Goal: Task Accomplishment & Management: Complete application form

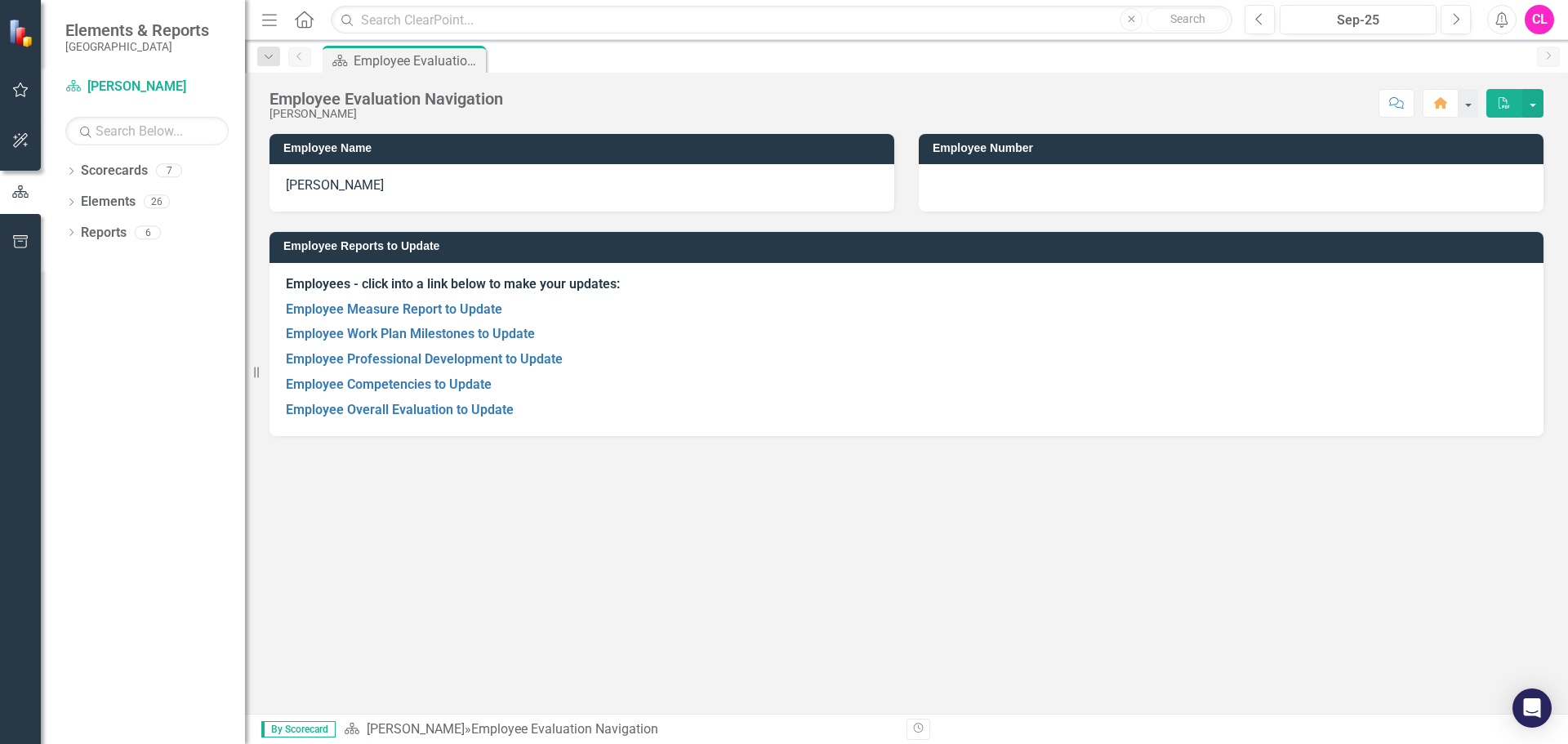
click at [438, 394] on p "Employee Competencies to Update" at bounding box center [907, 384] width 1242 height 25
click at [442, 389] on link "Employee Competencies to Update" at bounding box center [389, 384] width 206 height 16
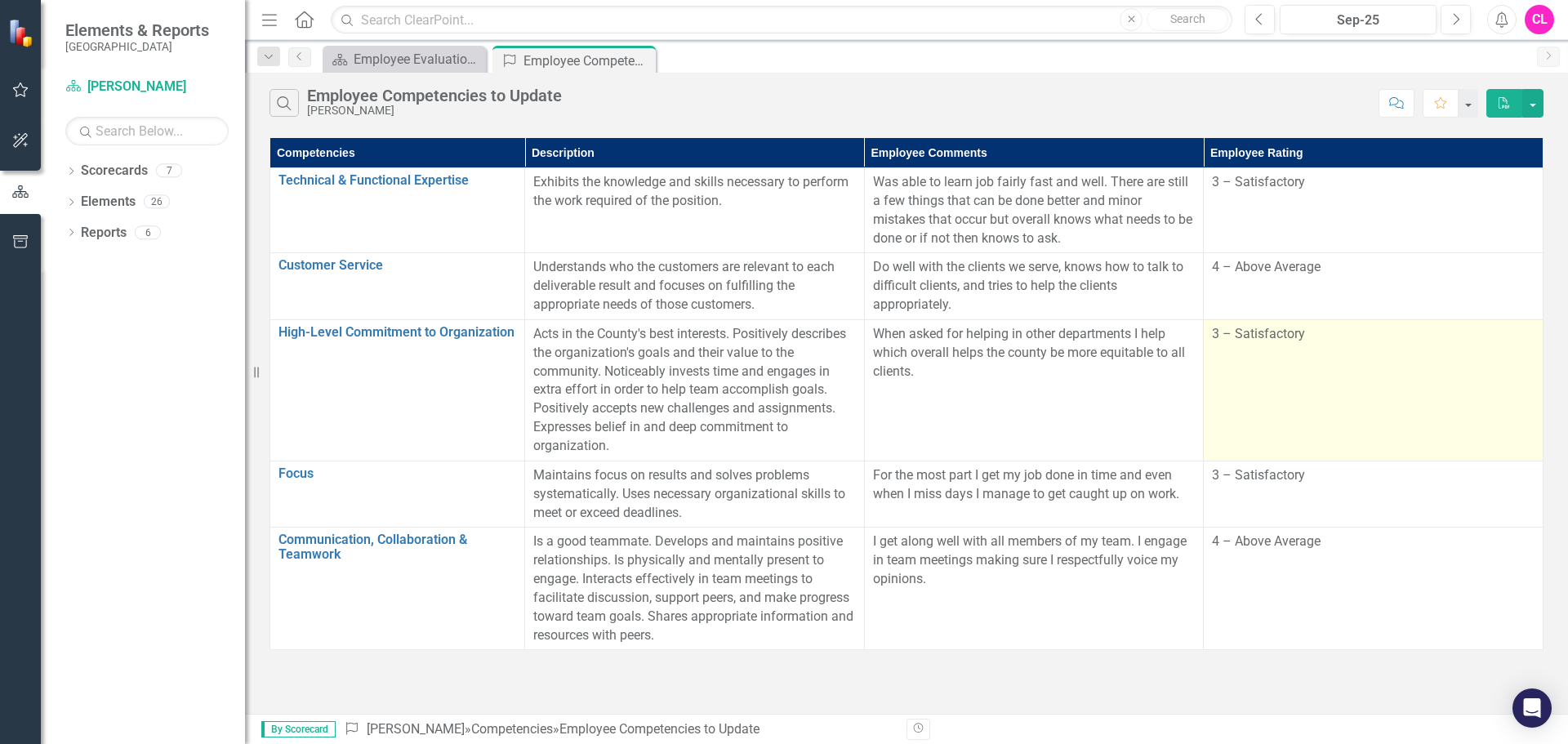
click at [1326, 350] on td "3 – Satisfactory" at bounding box center [1373, 391] width 339 height 142
click at [1263, 340] on span "3 – Satisfactory" at bounding box center [1259, 334] width 93 height 16
click at [1220, 335] on span "3 – Satisfactory" at bounding box center [1259, 334] width 93 height 16
click at [1286, 415] on td "3 – Satisfactory" at bounding box center [1373, 391] width 339 height 142
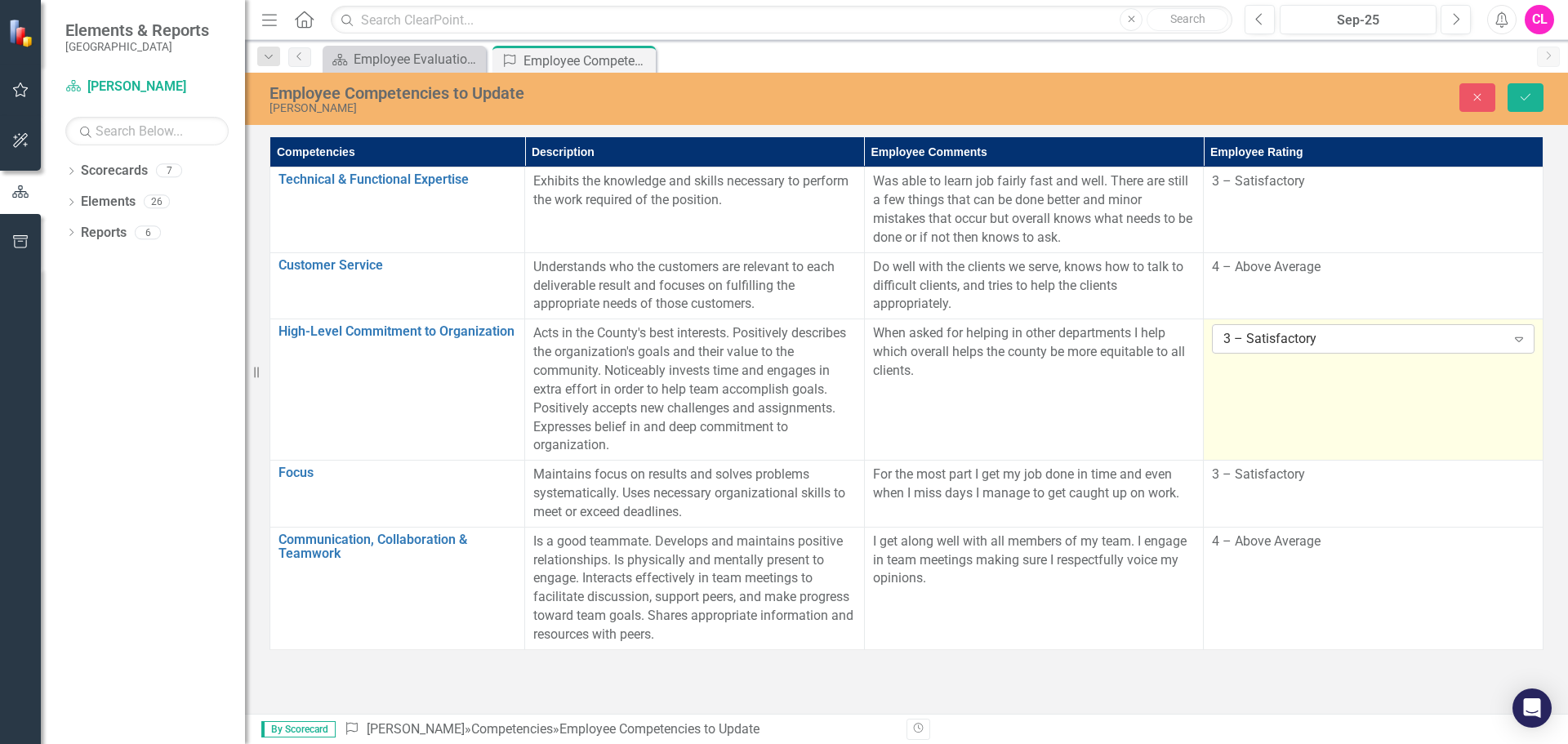
click at [1380, 345] on div "3 – Satisfactory" at bounding box center [1364, 339] width 282 height 19
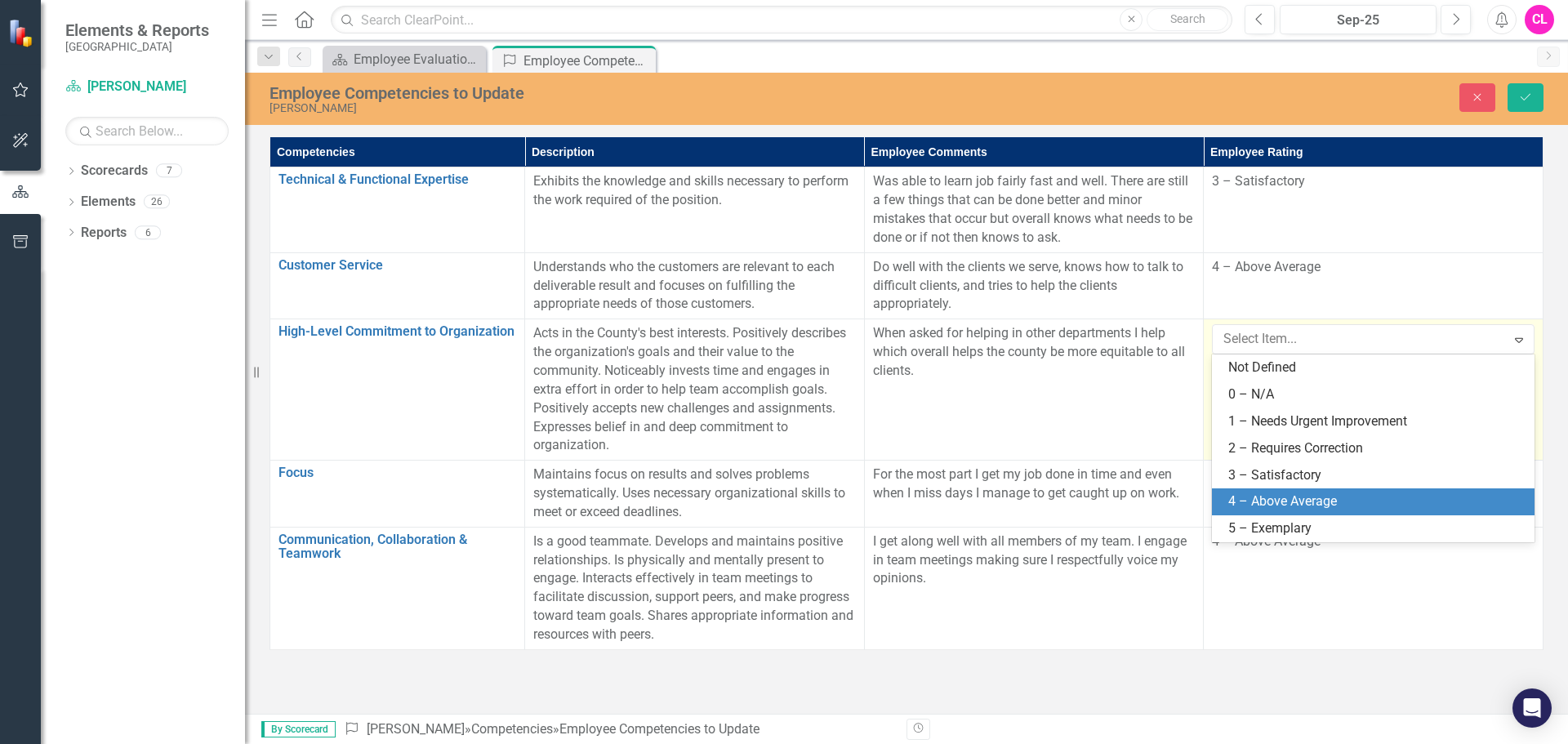
click at [1321, 511] on div "4 – Above Average" at bounding box center [1377, 502] width 296 height 19
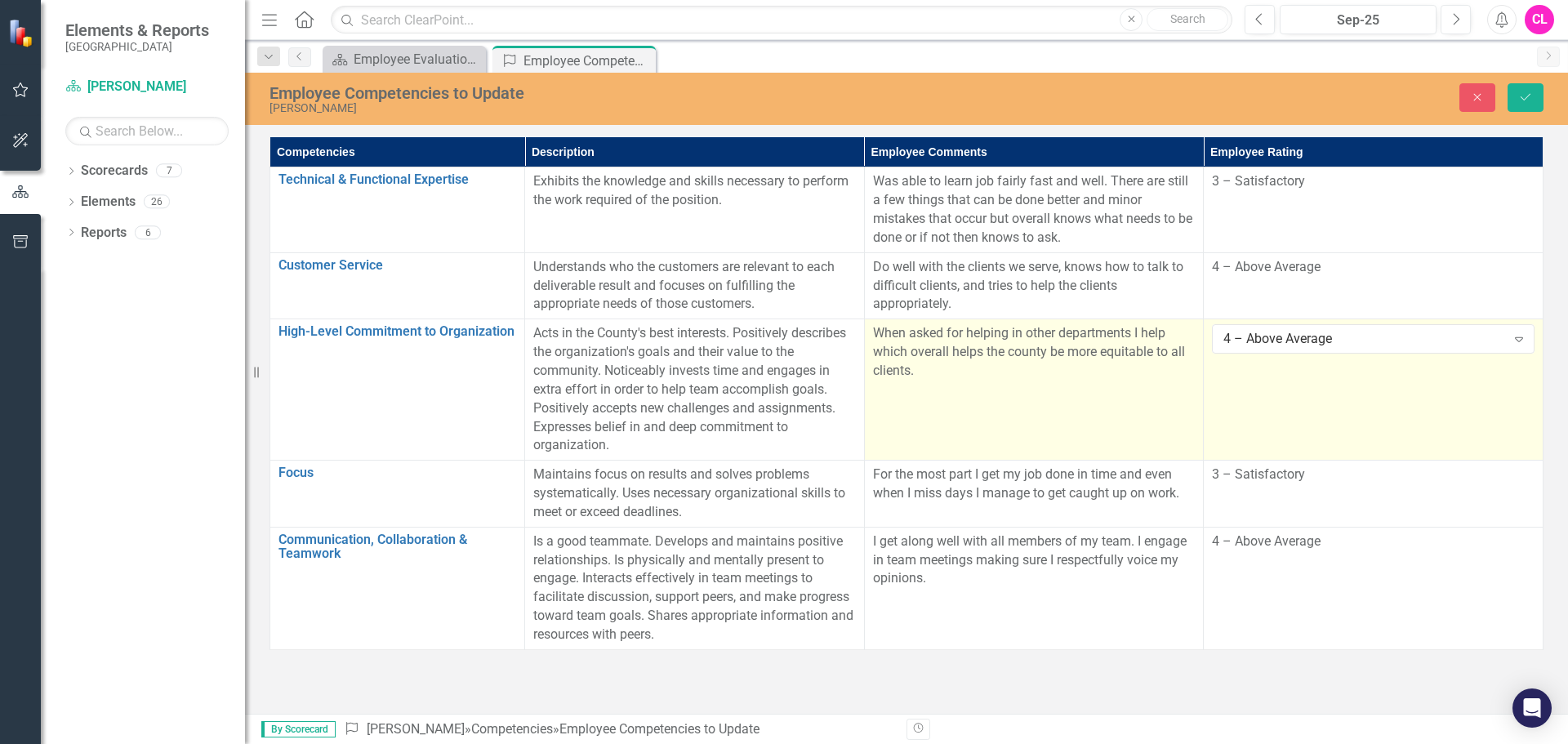
click at [1147, 408] on td "When asked for helping in other departments I help which overall helps the coun…" at bounding box center [1034, 391] width 339 height 142
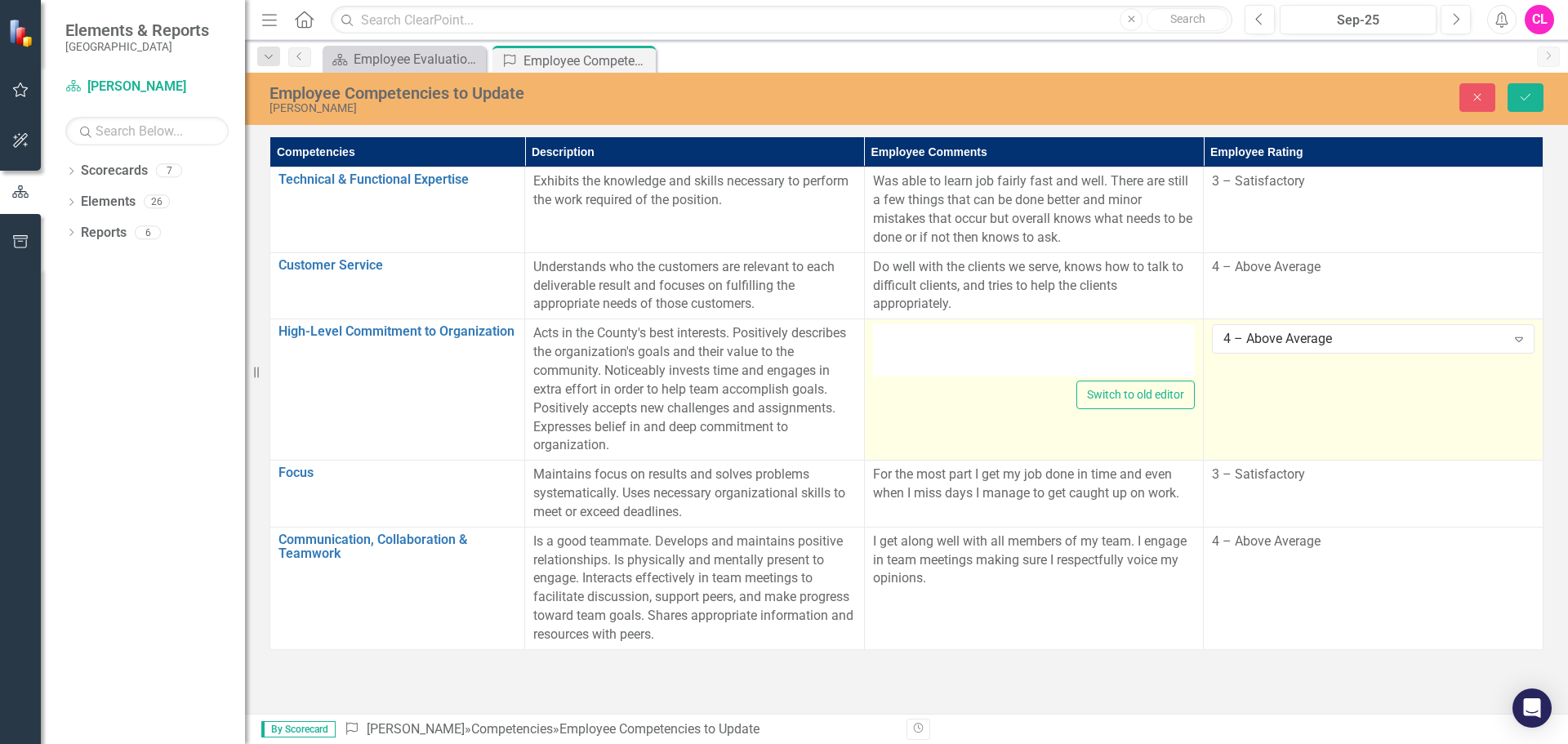
type textarea "<p>When asked for helping in other departments I help which overall helps the c…"
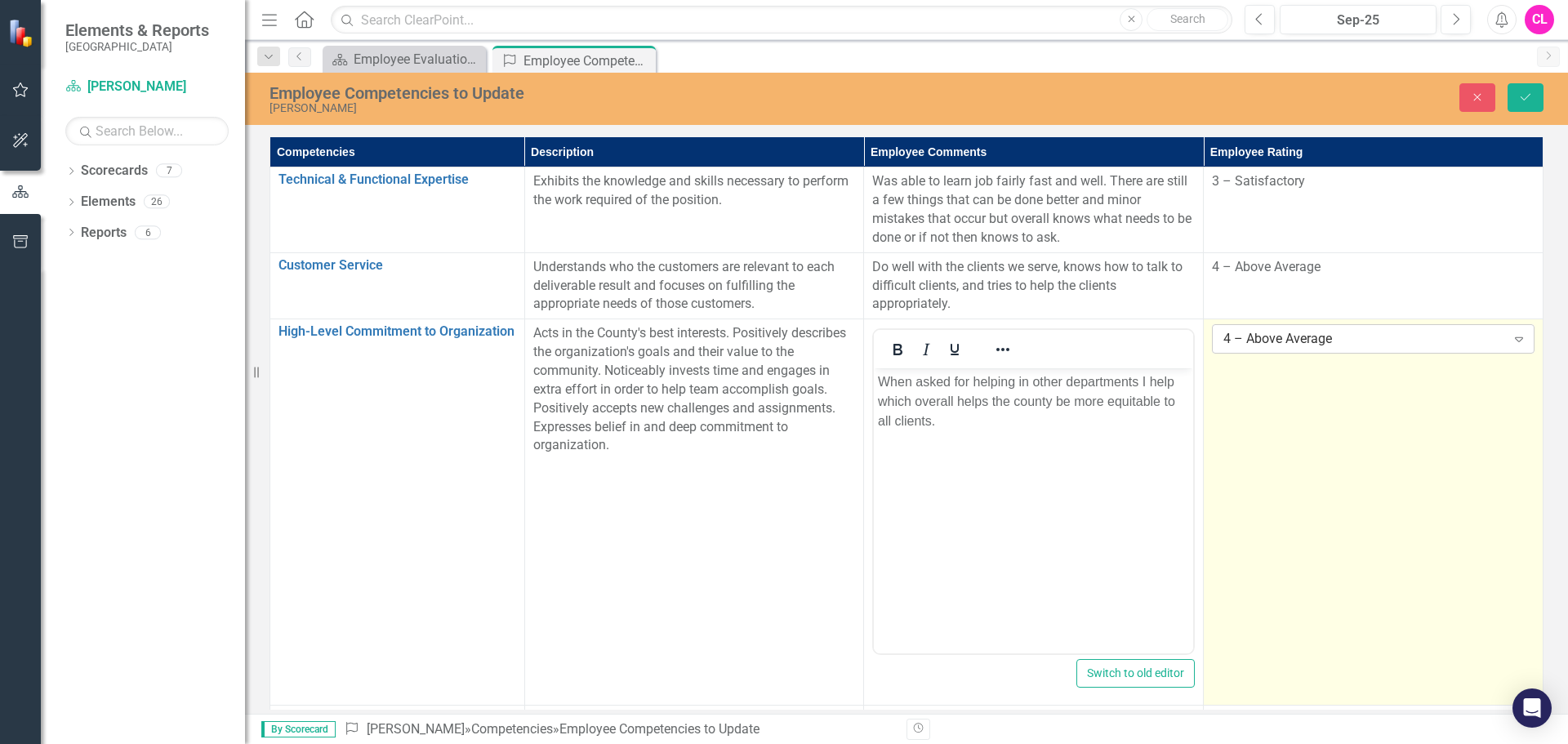
click at [1285, 347] on div "4 – Above Average" at bounding box center [1364, 339] width 282 height 19
click at [1478, 100] on icon "Close" at bounding box center [1478, 97] width 15 height 11
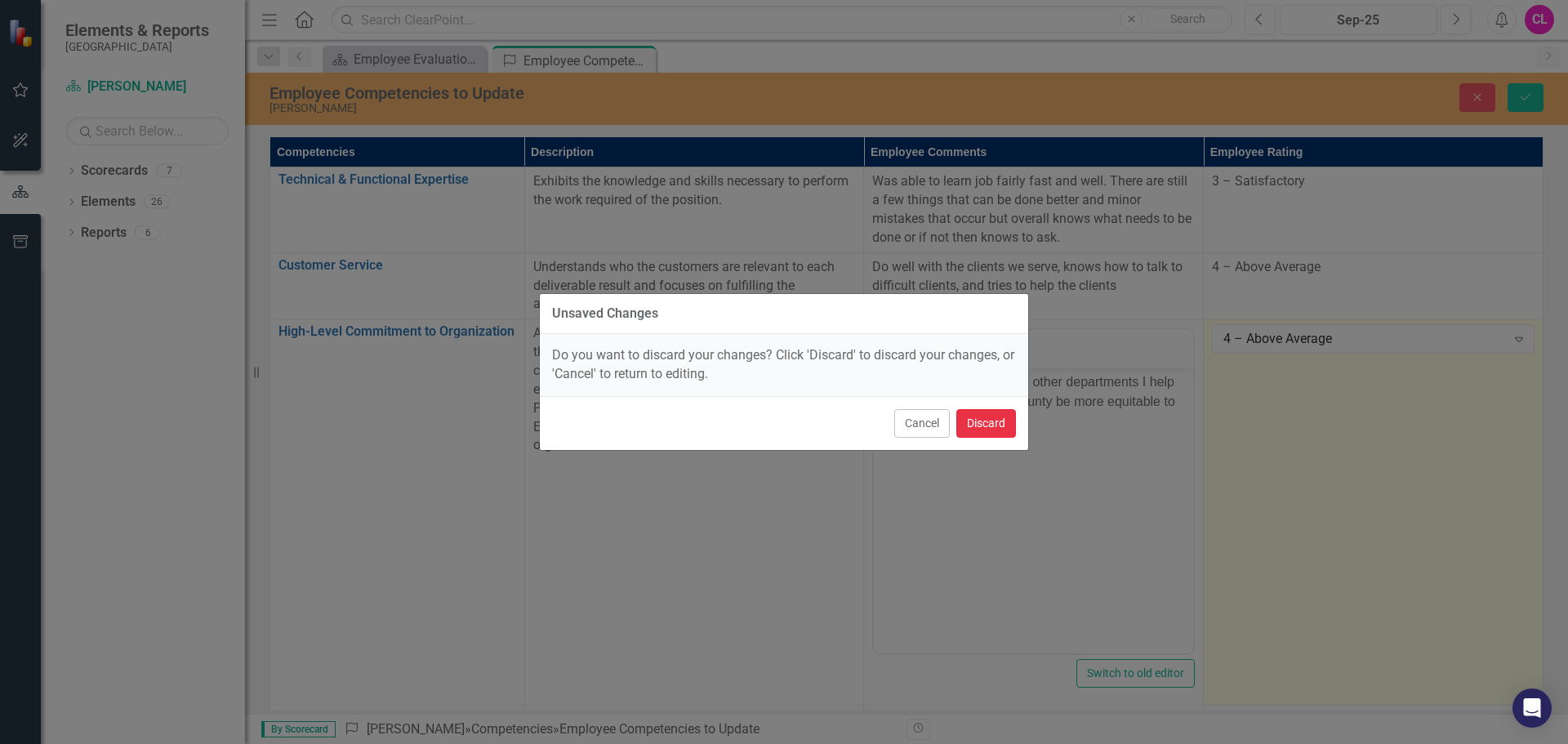
click at [997, 425] on button "Discard" at bounding box center [986, 423] width 60 height 29
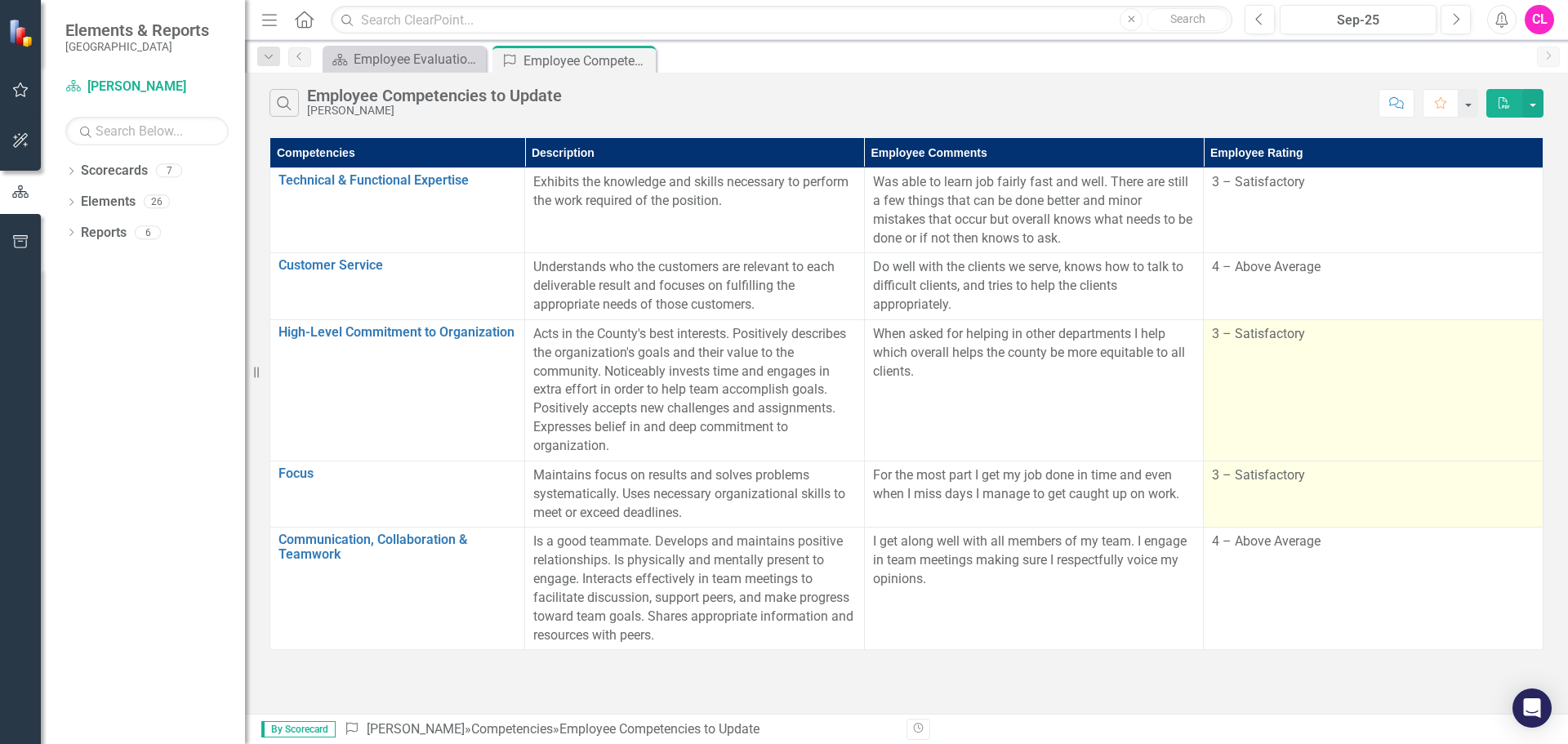
click at [1471, 494] on td "3 – Satisfactory" at bounding box center [1373, 494] width 339 height 67
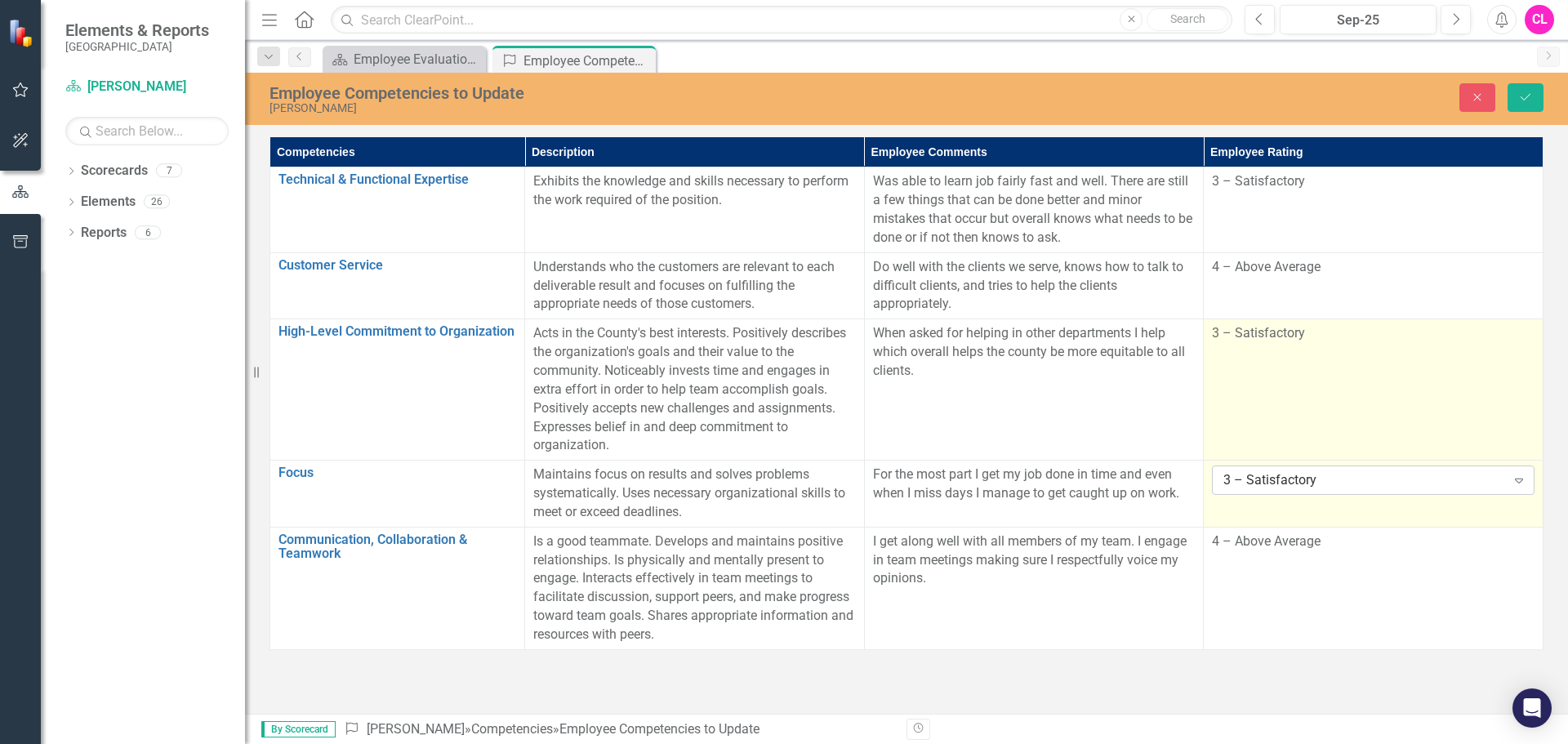
click at [1473, 484] on div "3 – Satisfactory" at bounding box center [1364, 480] width 282 height 19
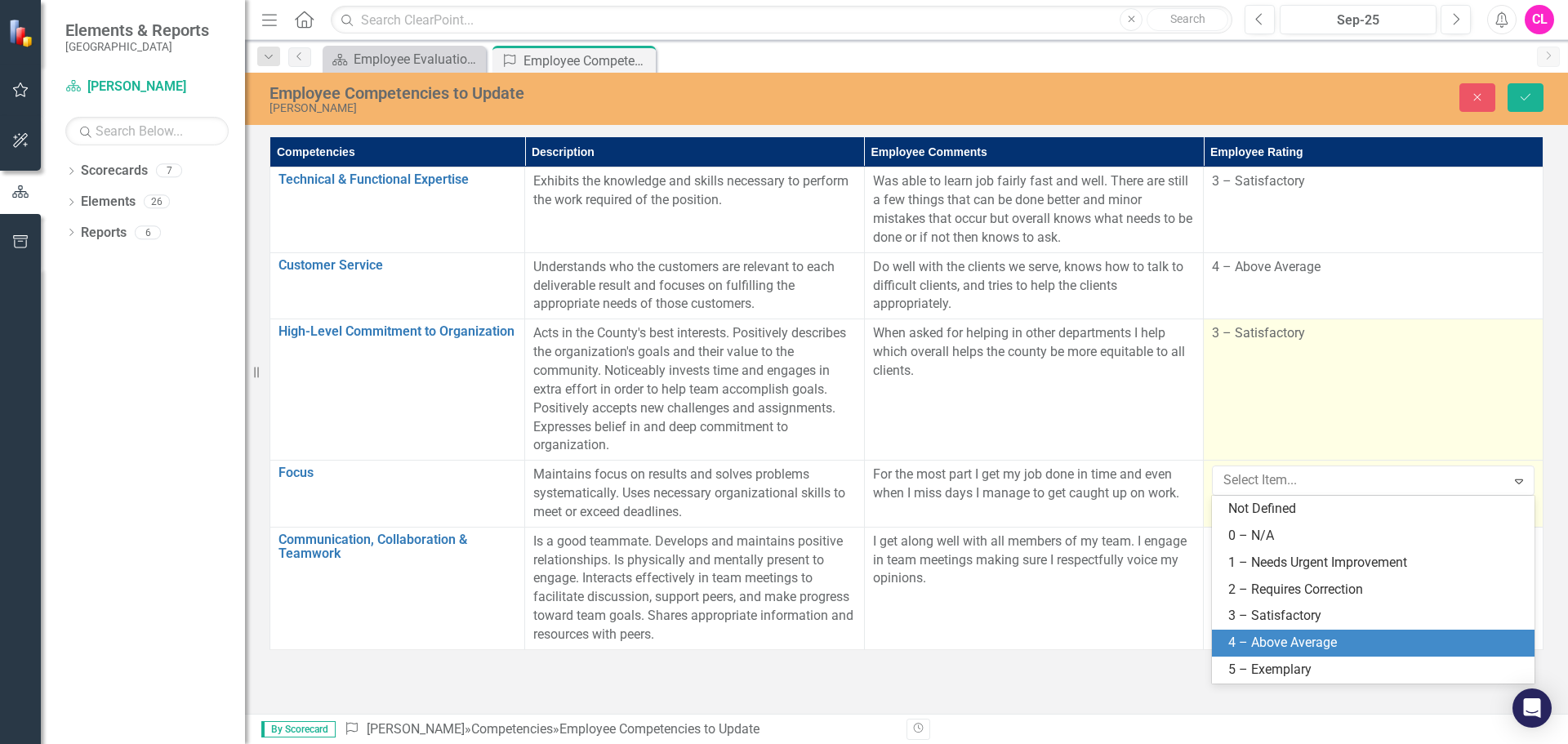
click at [1314, 650] on div "4 – Above Average" at bounding box center [1377, 643] width 296 height 19
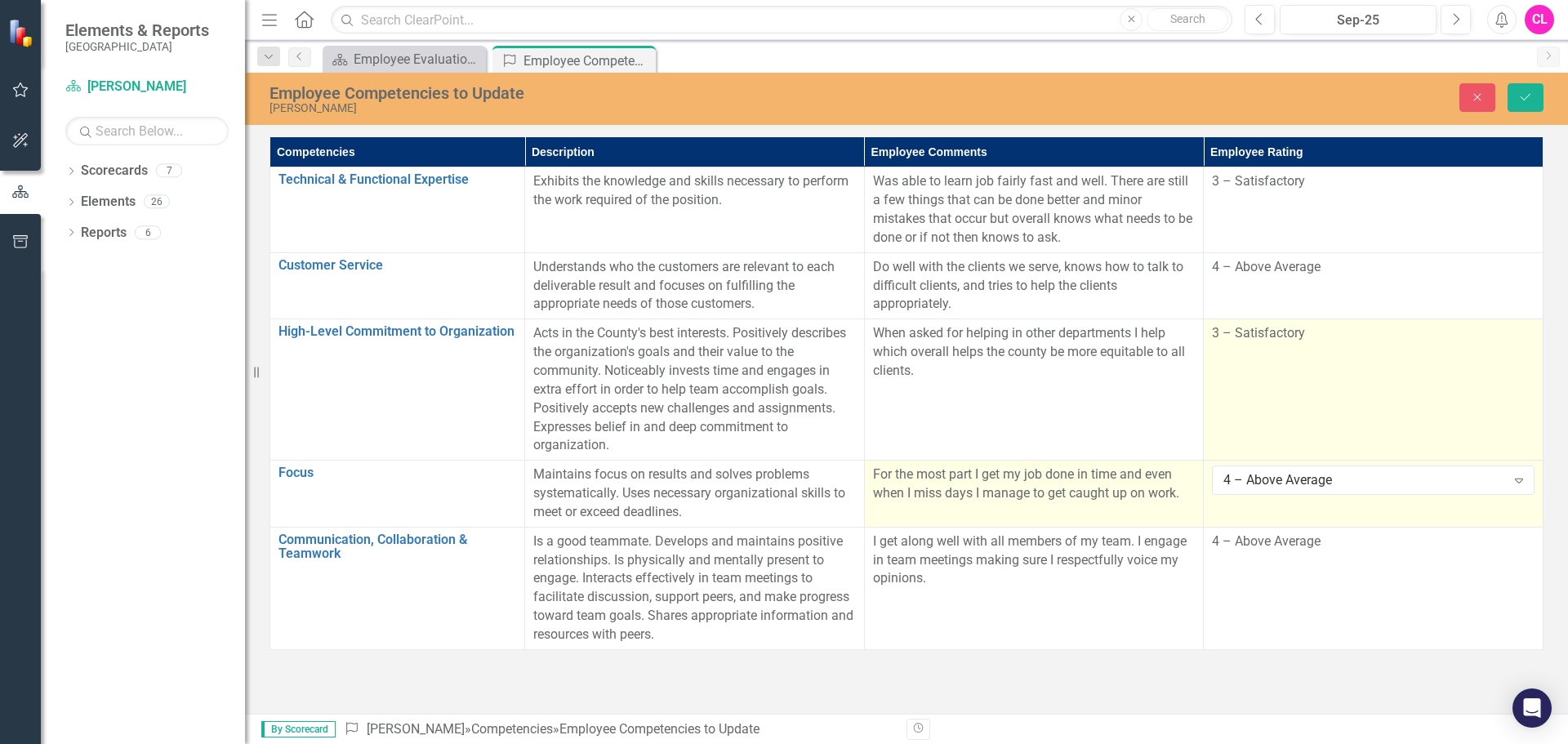
click at [1162, 517] on td "For the most part I get my job done in time and even when I miss days I manage …" at bounding box center [1034, 494] width 339 height 67
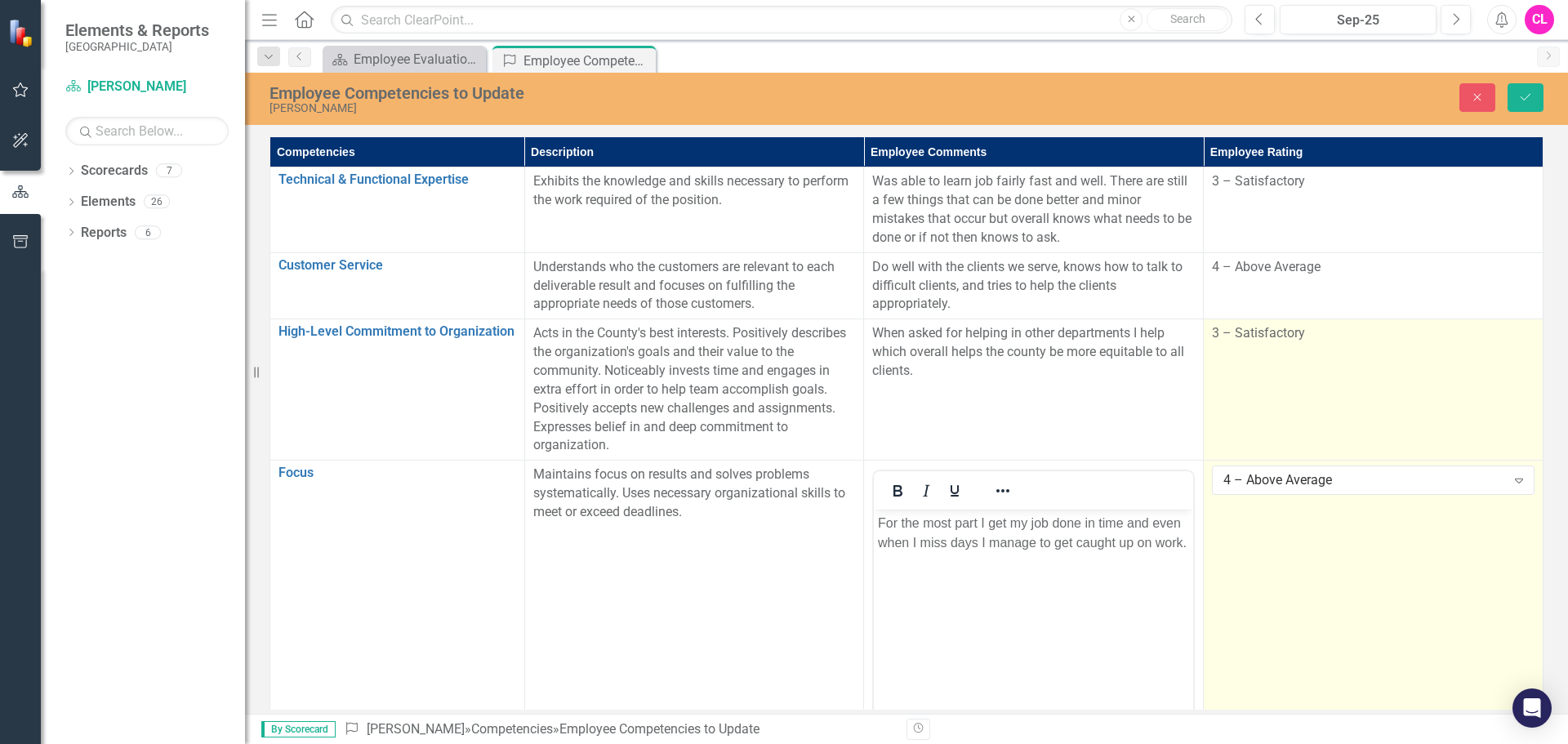
click at [955, 575] on body "For the most part I get my job done in time and even when I miss days I manage …" at bounding box center [1033, 632] width 320 height 245
drag, startPoint x: 1177, startPoint y: 542, endPoint x: 1189, endPoint y: 544, distance: 12.2
click at [1182, 542] on p "For the most part I get my job done in time and even when I miss days I manage …" at bounding box center [1034, 533] width 311 height 39
drag, startPoint x: 1152, startPoint y: 564, endPoint x: 1163, endPoint y: 575, distance: 15.6
click at [1152, 565] on body "For the most part I get my job done in time and even when I miss days I manage …" at bounding box center [1033, 632] width 320 height 245
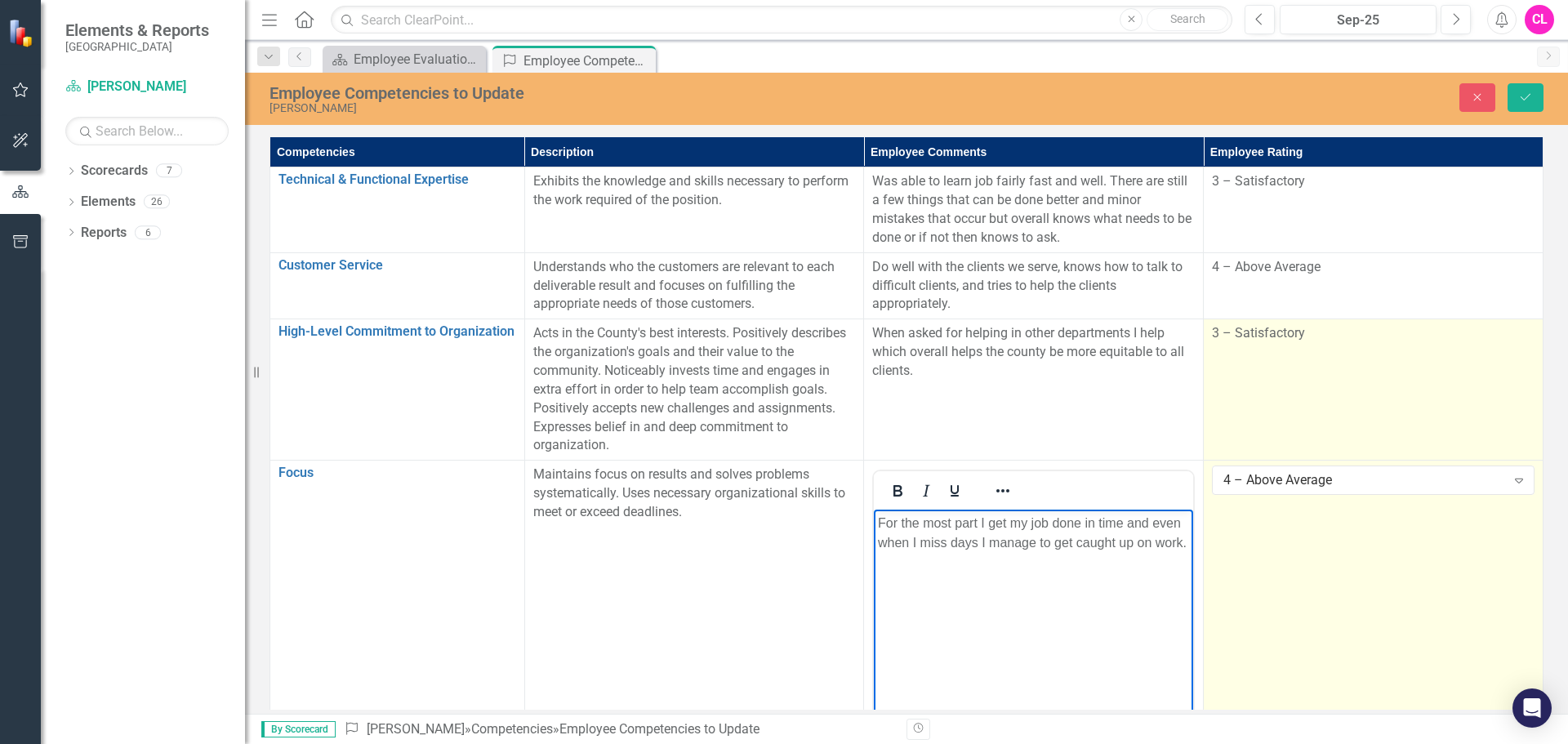
click at [1188, 543] on p "For the most part I get my job done in time and even when I miss days I manage …" at bounding box center [1034, 533] width 311 height 39
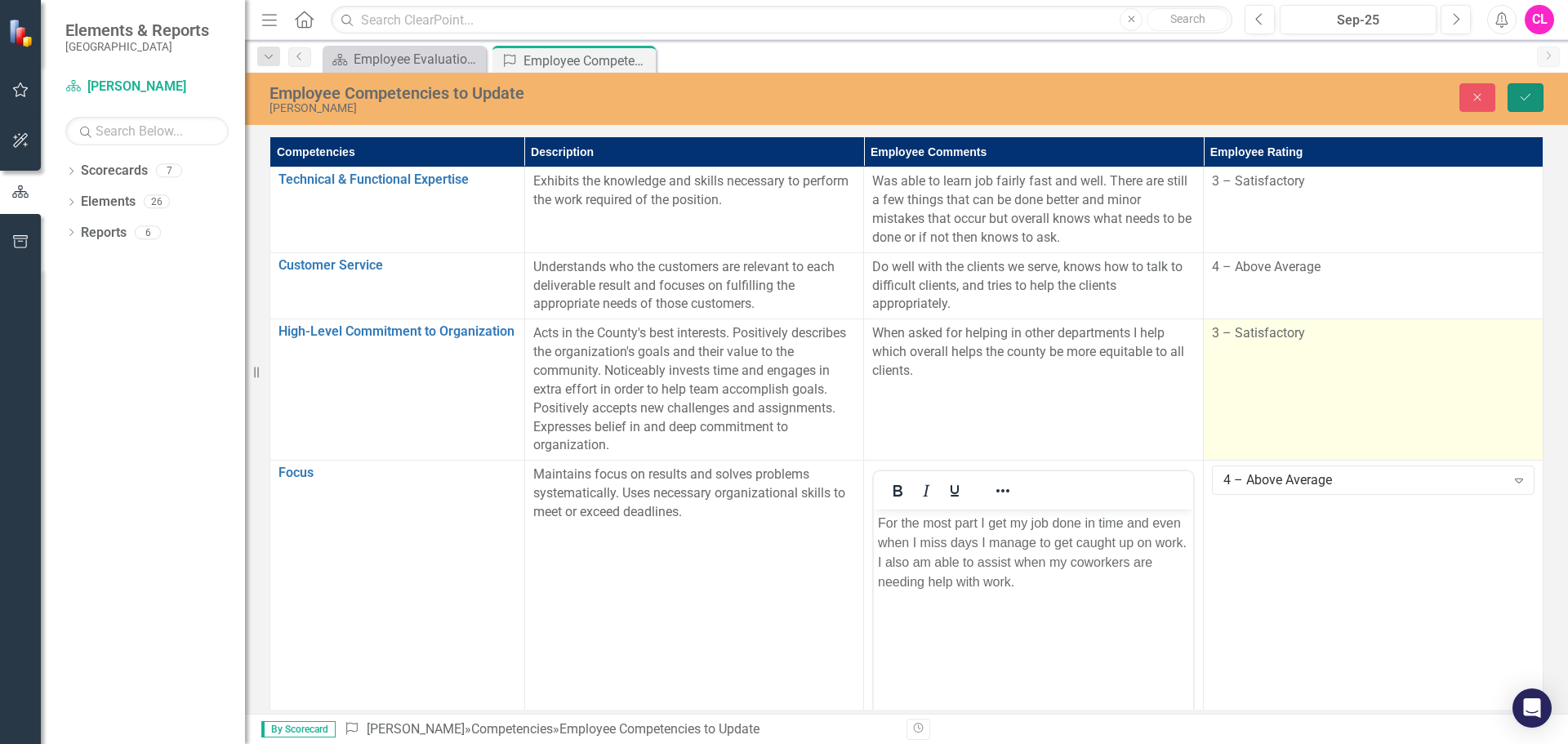
click at [1532, 85] on button "Save" at bounding box center [1525, 97] width 36 height 29
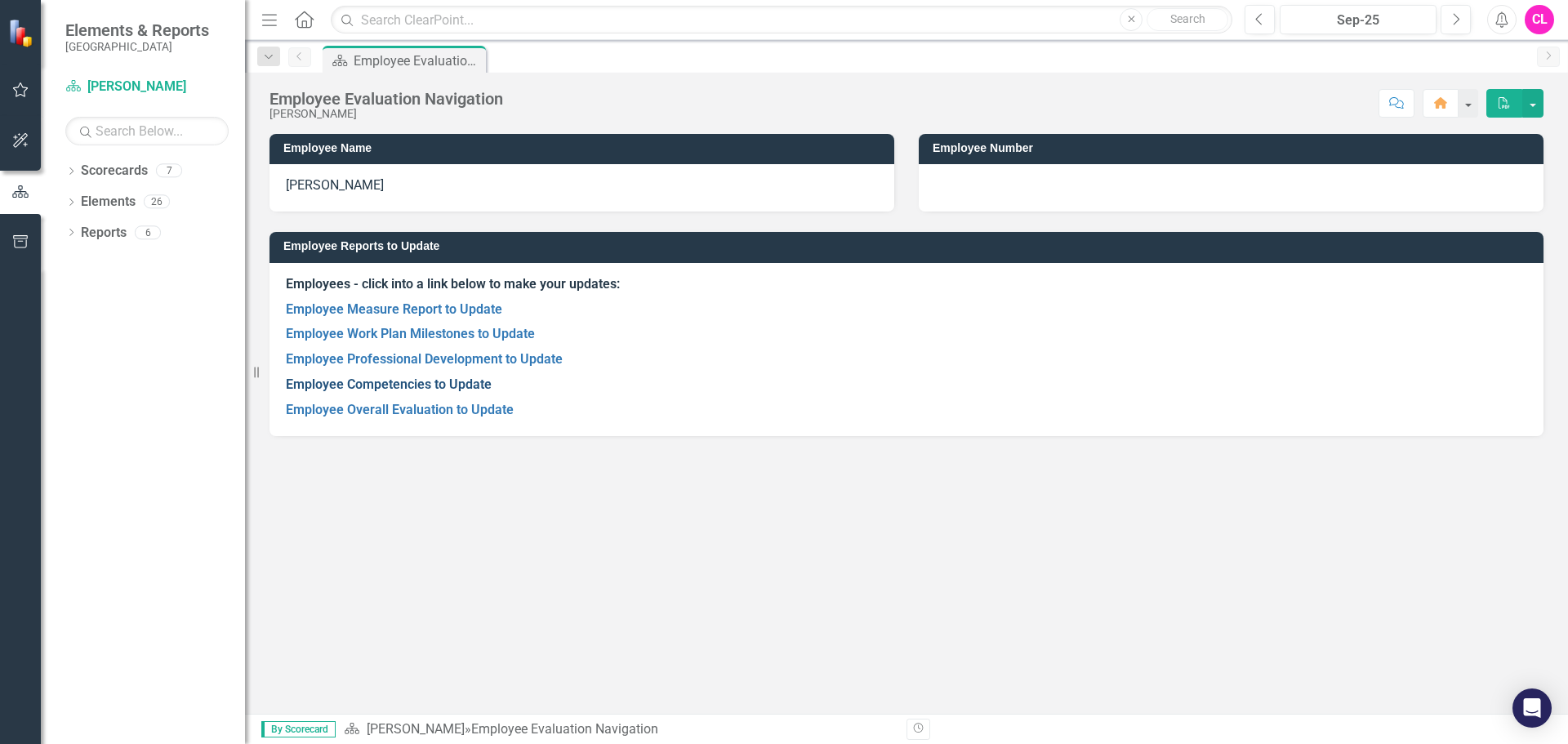
click at [432, 386] on link "Employee Competencies to Update" at bounding box center [389, 384] width 206 height 16
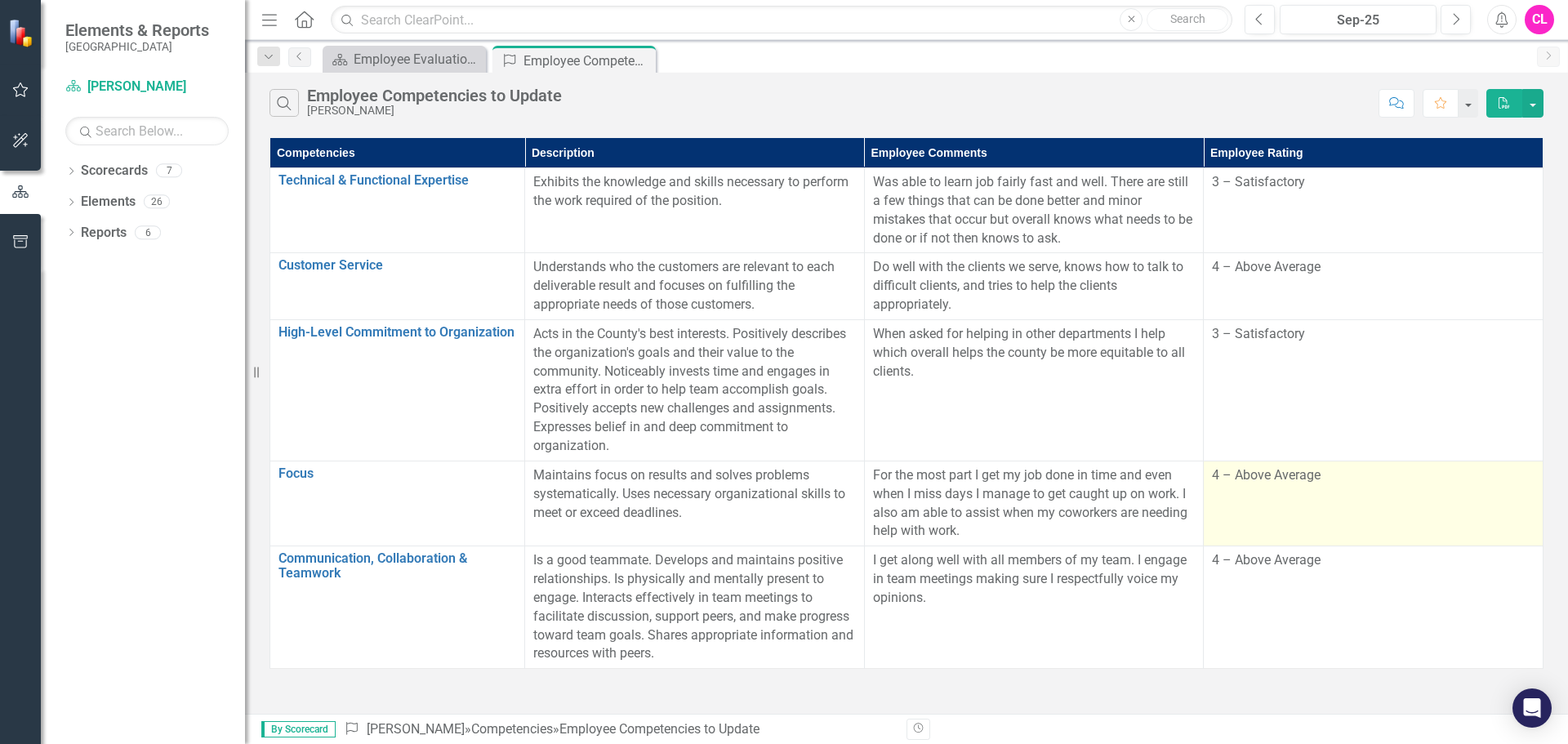
click at [1300, 488] on td "4 – Above Average" at bounding box center [1373, 503] width 339 height 85
click at [1306, 477] on span "4 – Above Average" at bounding box center [1266, 475] width 109 height 16
click at [1312, 489] on td "4 – Above Average" at bounding box center [1373, 503] width 339 height 85
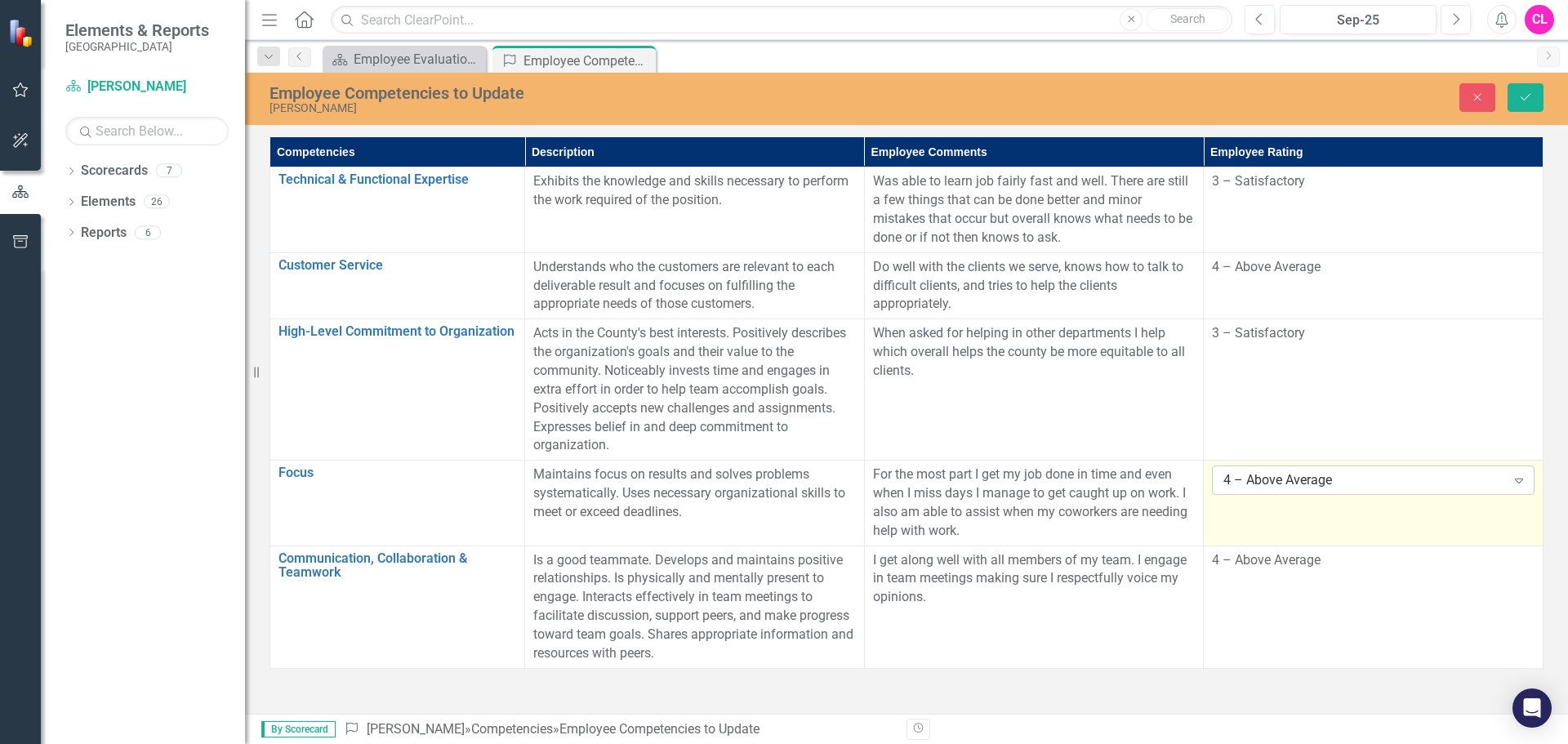
click at [1332, 478] on div "4 – Above Average" at bounding box center [1364, 480] width 282 height 19
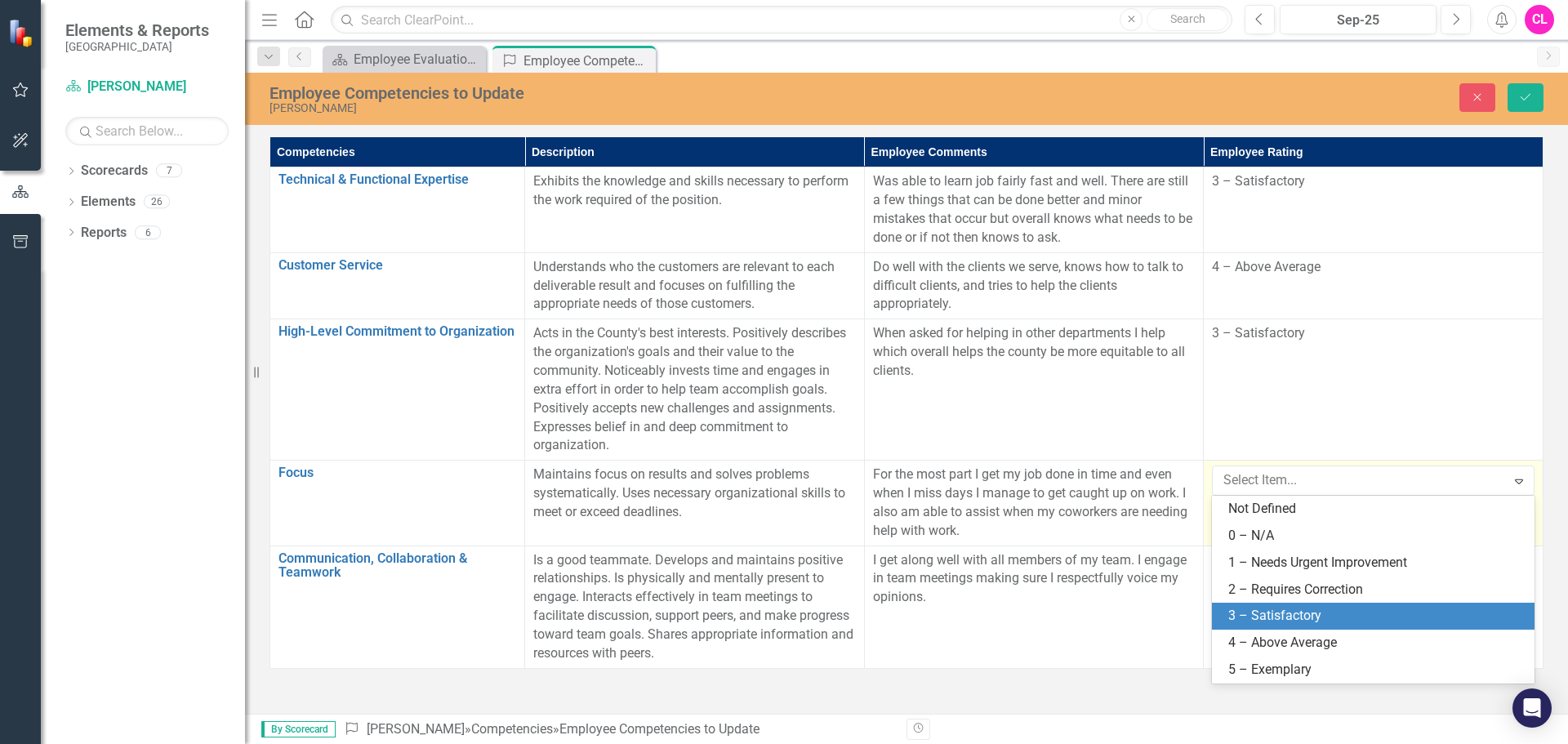
click at [1312, 613] on div "3 – Satisfactory" at bounding box center [1377, 616] width 296 height 19
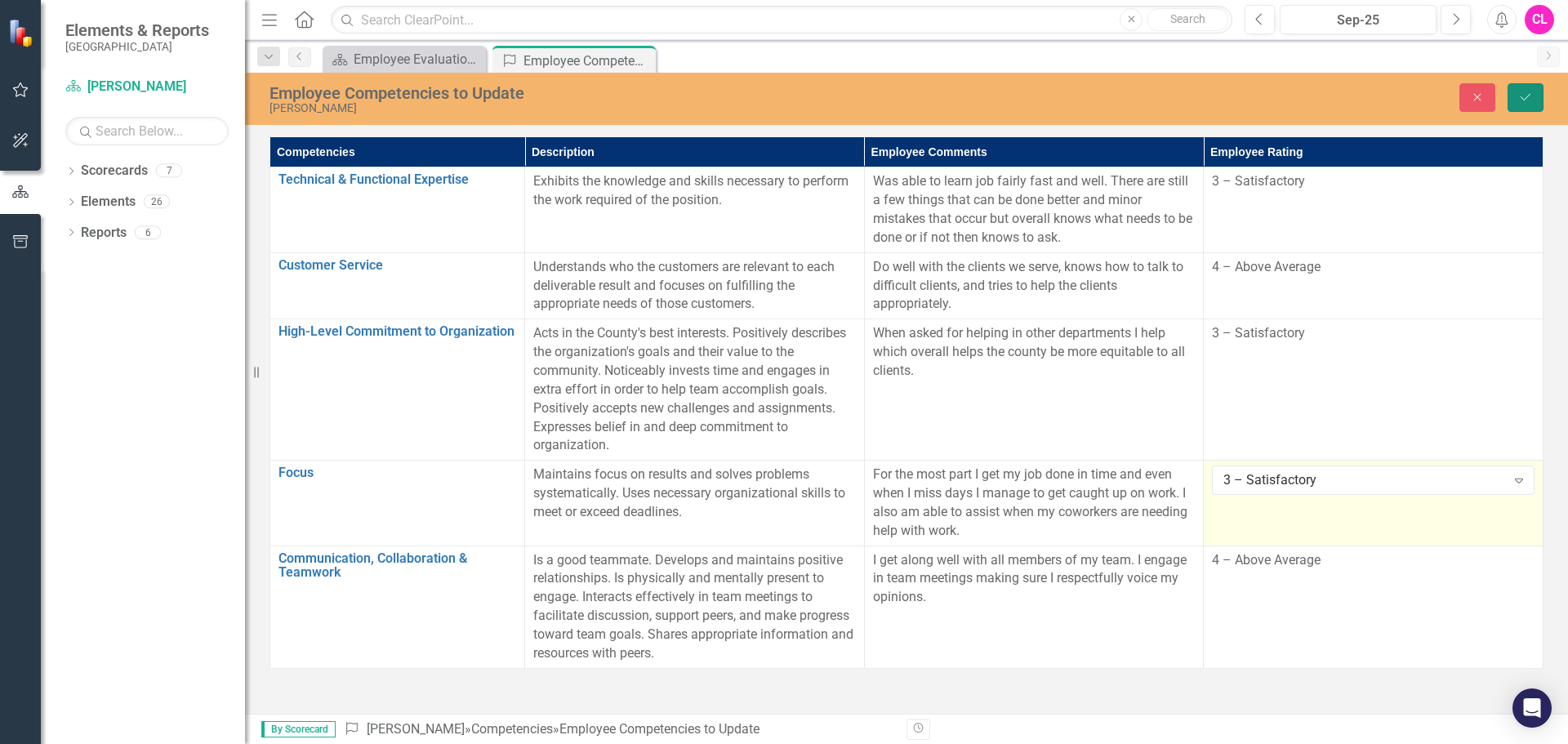
click at [1522, 101] on icon "Save" at bounding box center [1526, 97] width 15 height 11
